Goal: Information Seeking & Learning: Learn about a topic

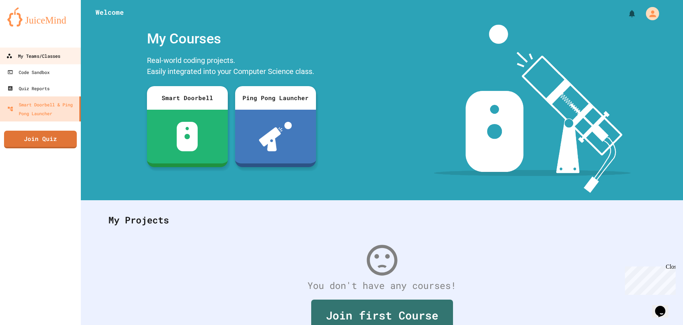
click at [67, 60] on link "My Teams/Classes" at bounding box center [40, 55] width 83 height 17
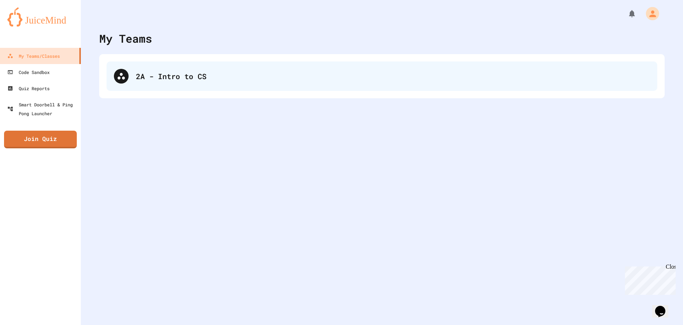
click at [160, 62] on div "2A - Intro to CS" at bounding box center [382, 75] width 551 height 29
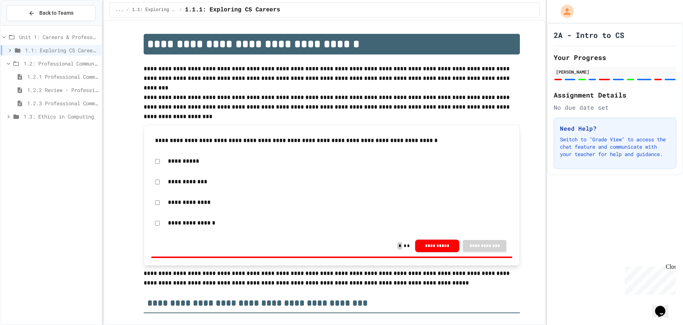
click at [37, 37] on span "Unit 1: Careers & Professionalism" at bounding box center [58, 37] width 79 height 8
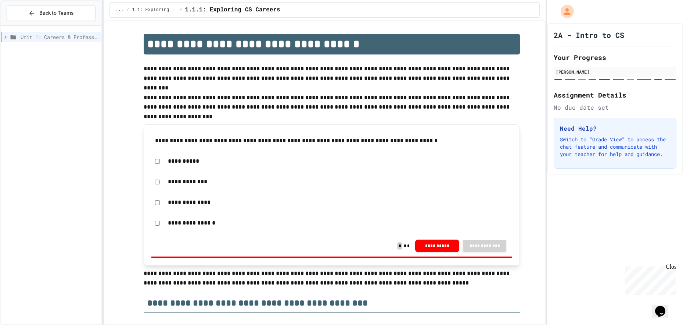
click at [37, 44] on div "Unit 1: Careers & Professionalism" at bounding box center [51, 38] width 101 height 13
click at [38, 36] on span "Unit 1: Careers & Professionalism" at bounding box center [60, 37] width 78 height 8
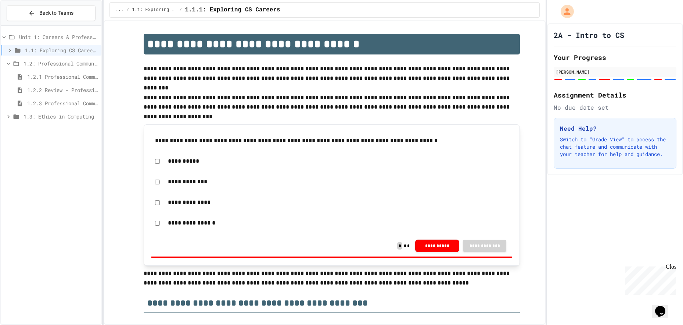
click at [40, 116] on span "1.3: Ethics in Computing" at bounding box center [61, 116] width 75 height 8
click at [8, 59] on div "1.2: Professional Communication" at bounding box center [51, 63] width 101 height 11
click at [10, 46] on div "1.1: Exploring CS Careers" at bounding box center [51, 50] width 101 height 11
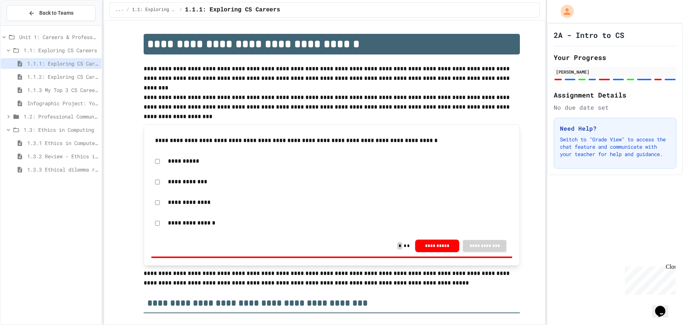
click at [10, 46] on div "1.1: Exploring CS Careers" at bounding box center [51, 50] width 101 height 11
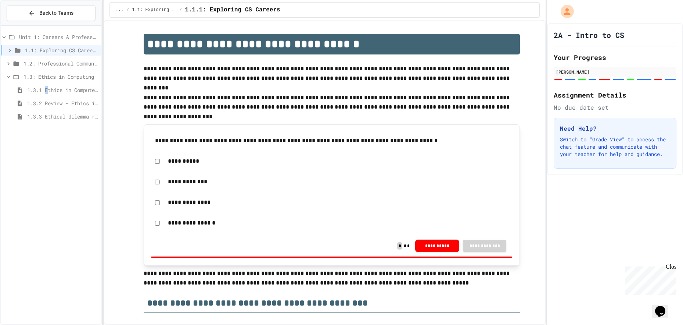
click at [47, 87] on span "1.3.1 Ethics in Computer Science" at bounding box center [62, 90] width 71 height 8
